Goal: Task Accomplishment & Management: Manage account settings

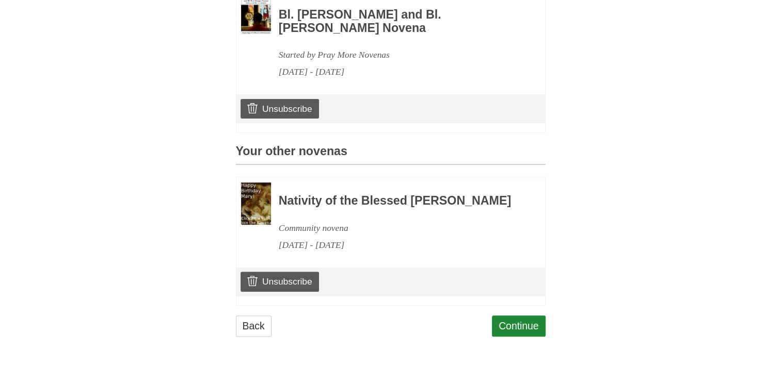
scroll to position [347, 0]
drag, startPoint x: 289, startPoint y: 282, endPoint x: 445, endPoint y: 38, distance: 290.0
click at [289, 282] on link "Unsubscribe" at bounding box center [279, 282] width 78 height 20
click at [246, 326] on link "Back" at bounding box center [254, 326] width 36 height 21
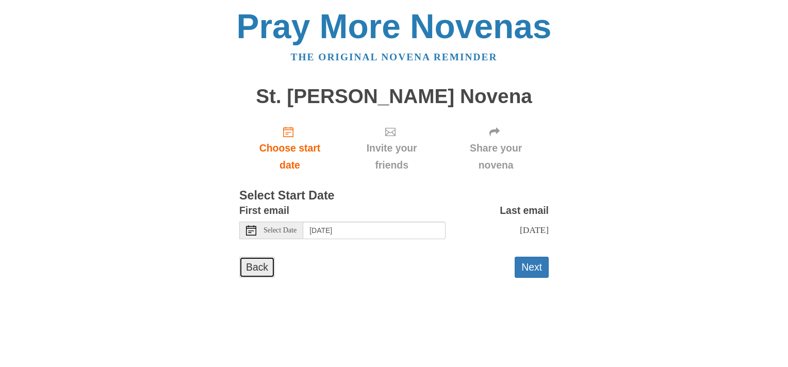
click at [262, 278] on link "Back" at bounding box center [257, 267] width 36 height 21
